Goal: Task Accomplishment & Management: Use online tool/utility

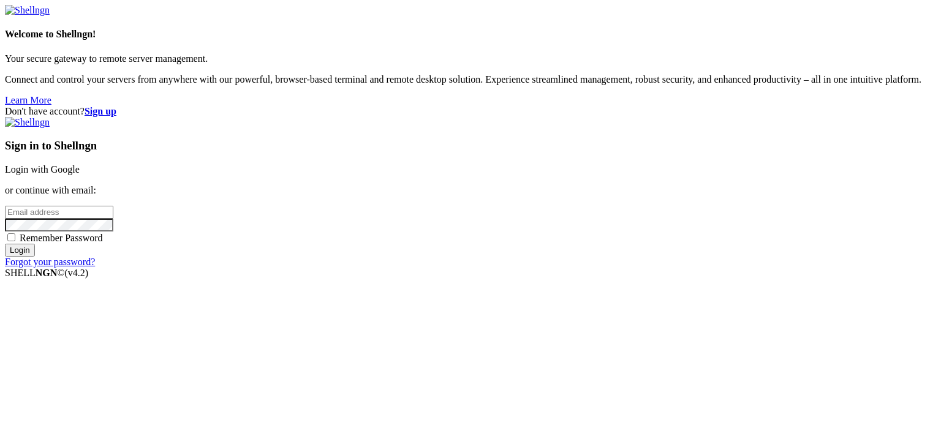
click at [80, 164] on link "Login with Google" at bounding box center [42, 169] width 75 height 10
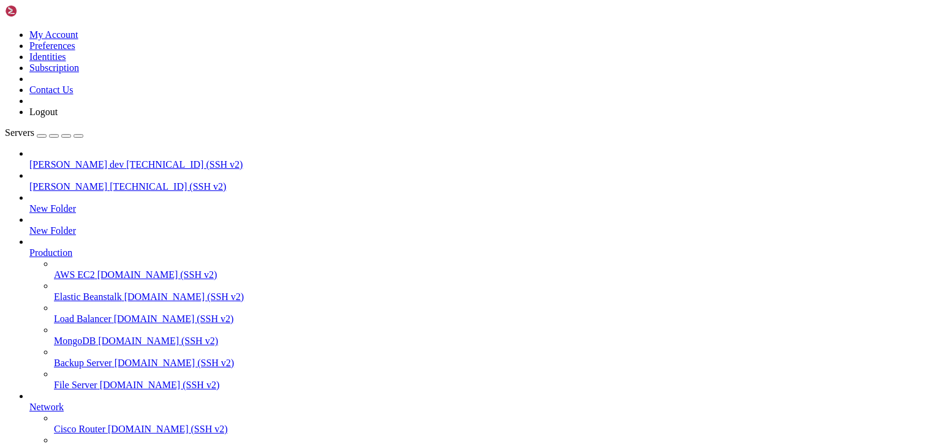
click at [126, 159] on span "[TECHNICAL_ID] (SSH v2)" at bounding box center [184, 164] width 116 height 10
drag, startPoint x: 241, startPoint y: 951, endPoint x: 116, endPoint y: 980, distance: 128.4
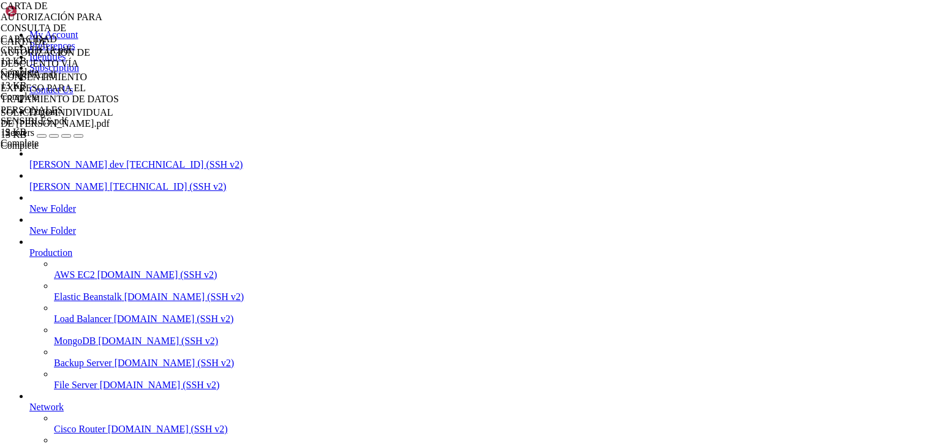
scroll to position [171, 0]
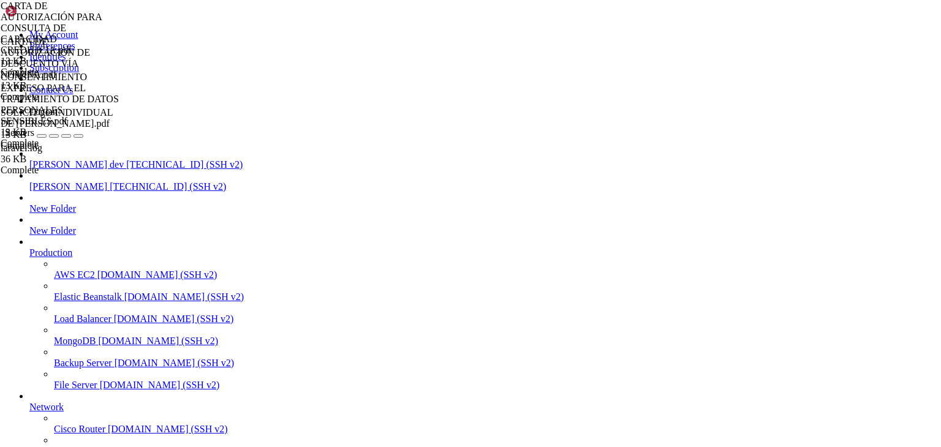
type input "/"
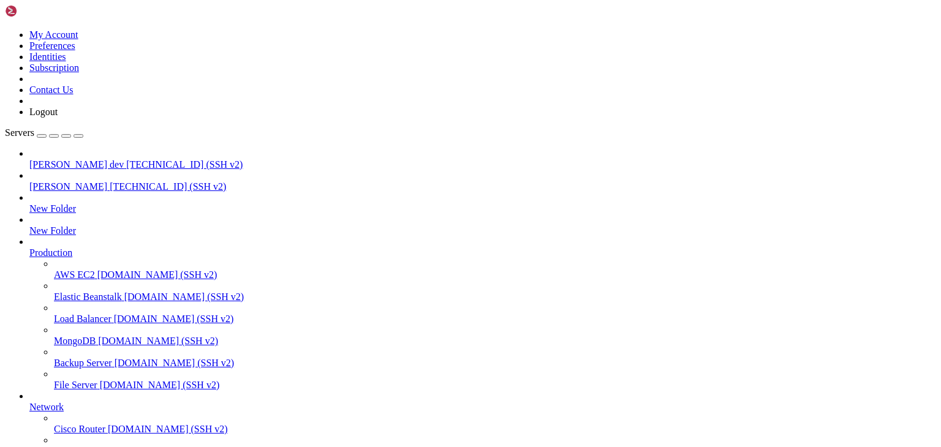
type input "/public_html/public/assets"
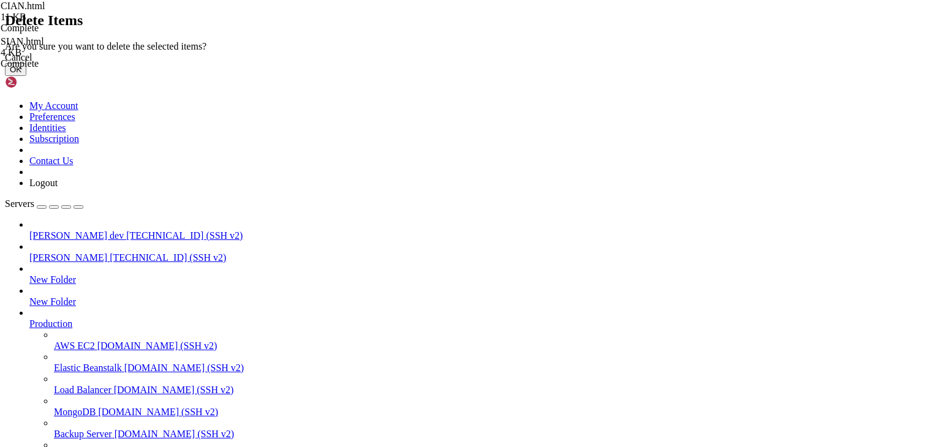
click at [26, 76] on button "OK" at bounding box center [15, 69] width 21 height 13
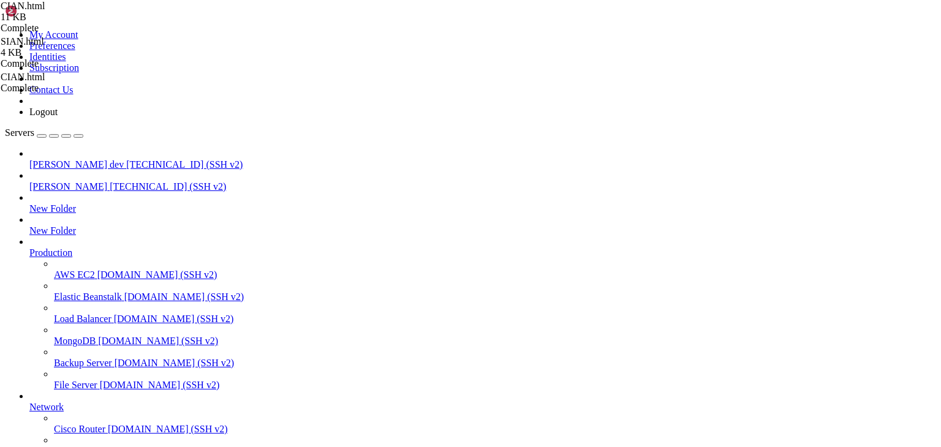
scroll to position [391, 0]
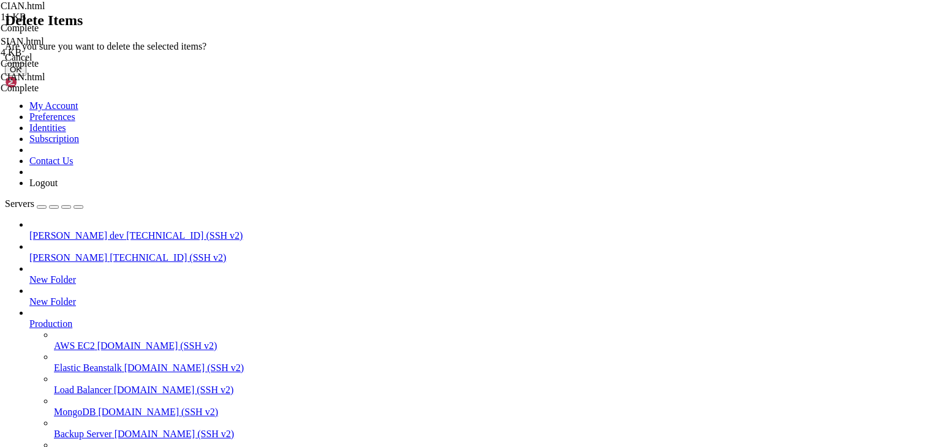
click at [26, 76] on button "OK" at bounding box center [15, 69] width 21 height 13
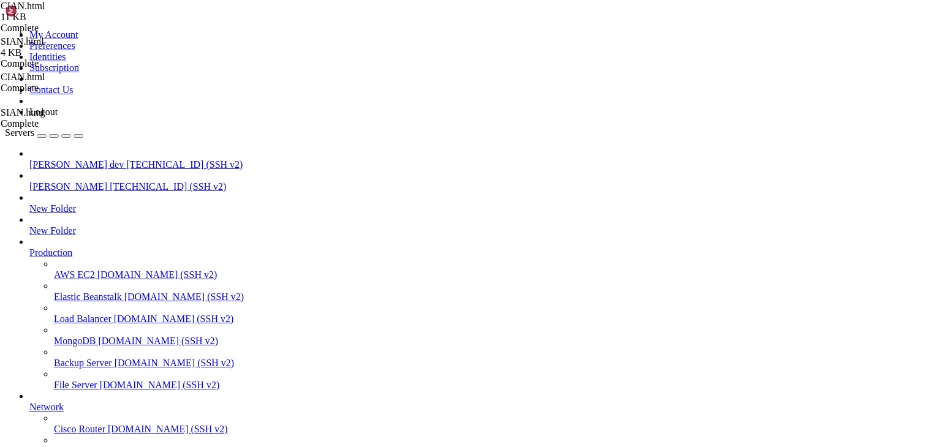
scroll to position [364, 0]
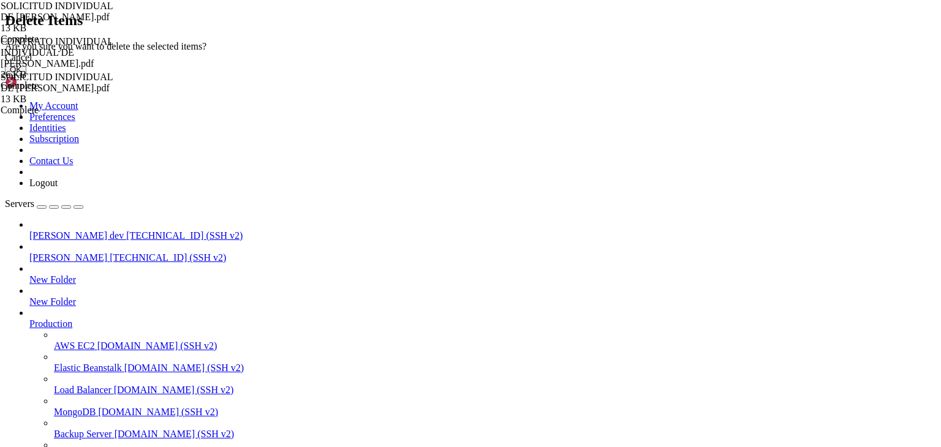
click at [26, 76] on button "OK" at bounding box center [15, 69] width 21 height 13
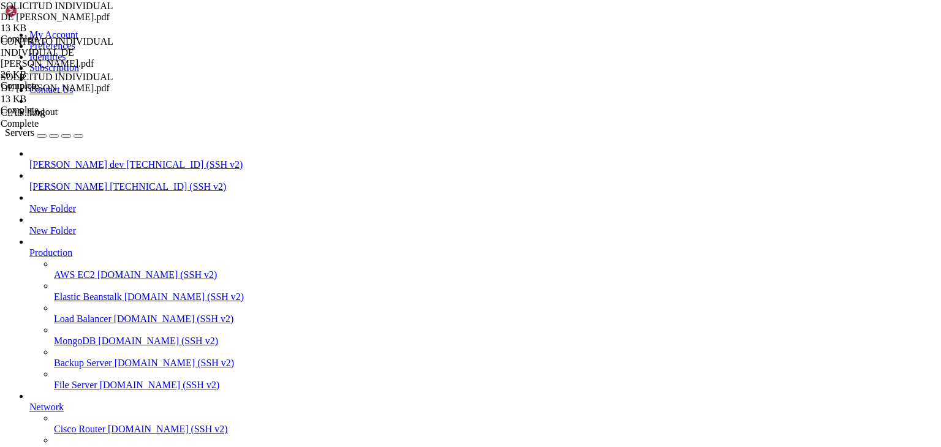
scroll to position [0, 0]
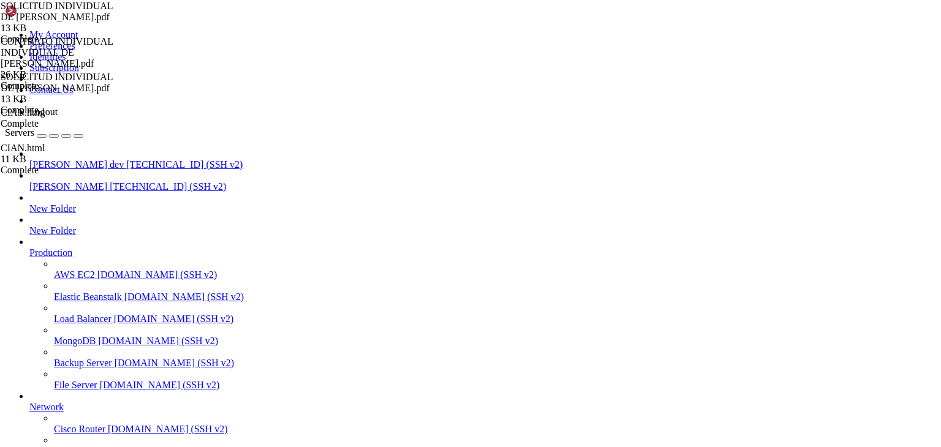
scroll to position [0, 0]
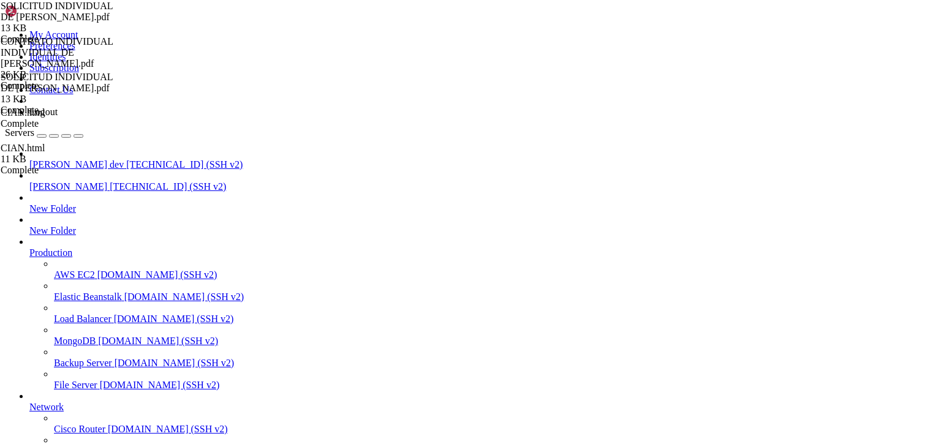
type input "/public_html/public/assets/companies/receivable_accounts/nomipay/443639"
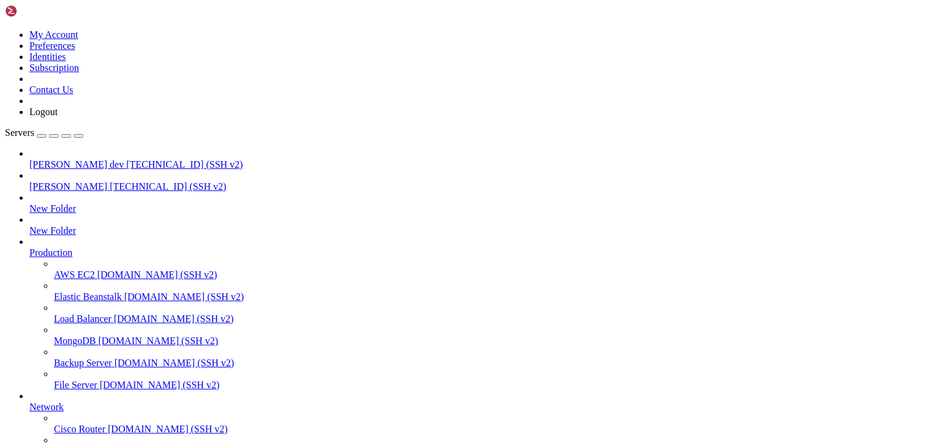
type input "/public_html/public/assets/companies/receivable_accounts/nomipay/443639/205095"
